Goal: Task Accomplishment & Management: Manage account settings

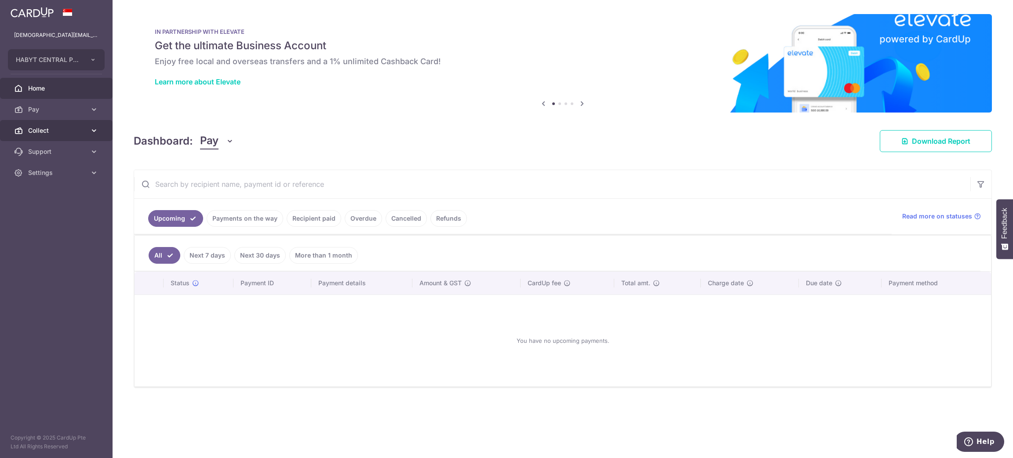
click at [99, 125] on link "Collect" at bounding box center [56, 130] width 113 height 21
click at [54, 154] on span "Dashboard" at bounding box center [57, 151] width 58 height 9
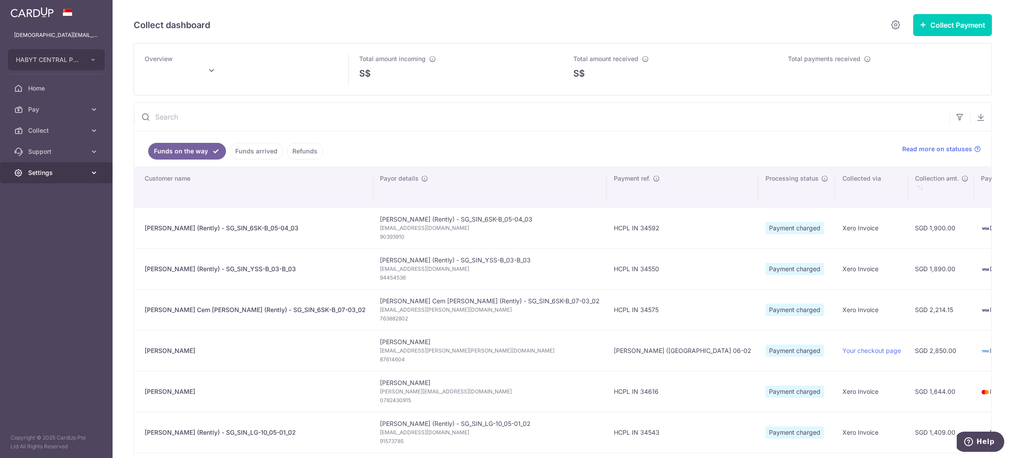
click at [37, 168] on span "Settings" at bounding box center [57, 172] width 58 height 9
click at [56, 213] on span "Logout" at bounding box center [57, 215] width 58 height 9
